Goal: Communication & Community: Answer question/provide support

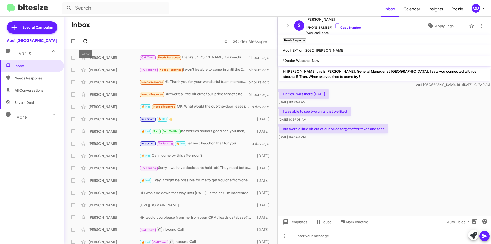
click at [87, 40] on icon at bounding box center [85, 41] width 4 height 4
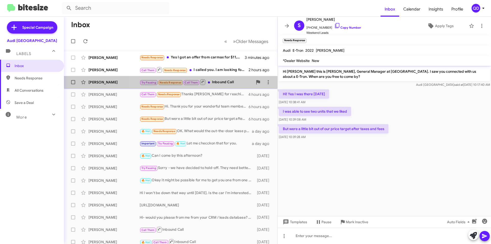
click at [229, 81] on div "Try Pausing Needs Response Call Them Inbound Call" at bounding box center [196, 82] width 113 height 6
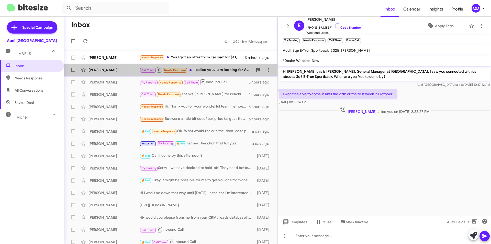
click at [232, 70] on div "Call Them Needs Response I called you. I am looking for Audi q5, prestige. Want…" at bounding box center [196, 69] width 113 height 6
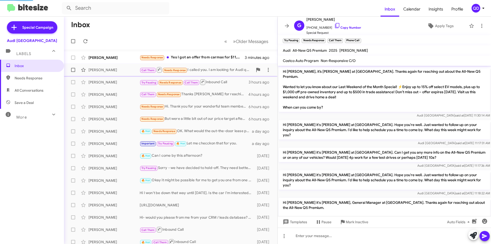
scroll to position [54, 0]
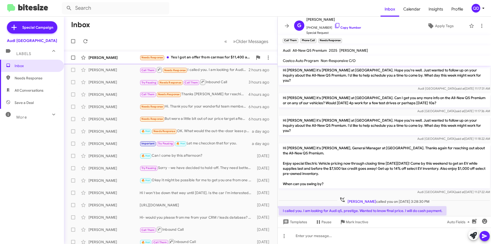
click at [197, 56] on div "Needs Response Yes I got an offer from carmax for $11,400 and if you match that…" at bounding box center [196, 57] width 113 height 6
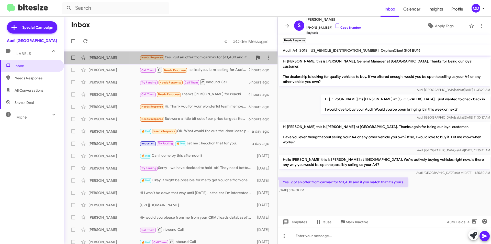
click at [207, 59] on div "Needs Response Yes I got an offer from carmax for $11,400 and if you match that…" at bounding box center [196, 57] width 113 height 6
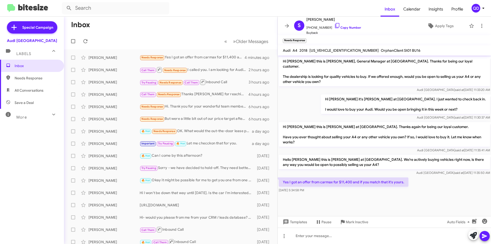
click at [429, 194] on div at bounding box center [384, 197] width 213 height 6
click at [313, 28] on span "[PHONE_NUMBER] Copy Number" at bounding box center [333, 26] width 55 height 8
click at [344, 39] on mat-toolbar "Needs Response ×" at bounding box center [384, 40] width 213 height 10
drag, startPoint x: 325, startPoint y: 28, endPoint x: 310, endPoint y: 28, distance: 15.1
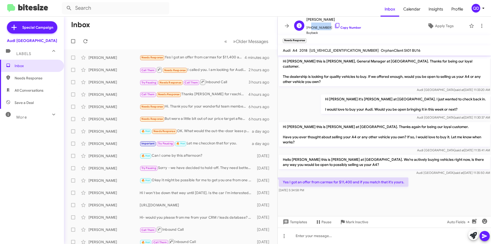
click at [310, 28] on span "[PHONE_NUMBER] Copy Number" at bounding box center [333, 26] width 55 height 8
copy span "6262745841"
